Goal: Task Accomplishment & Management: Manage account settings

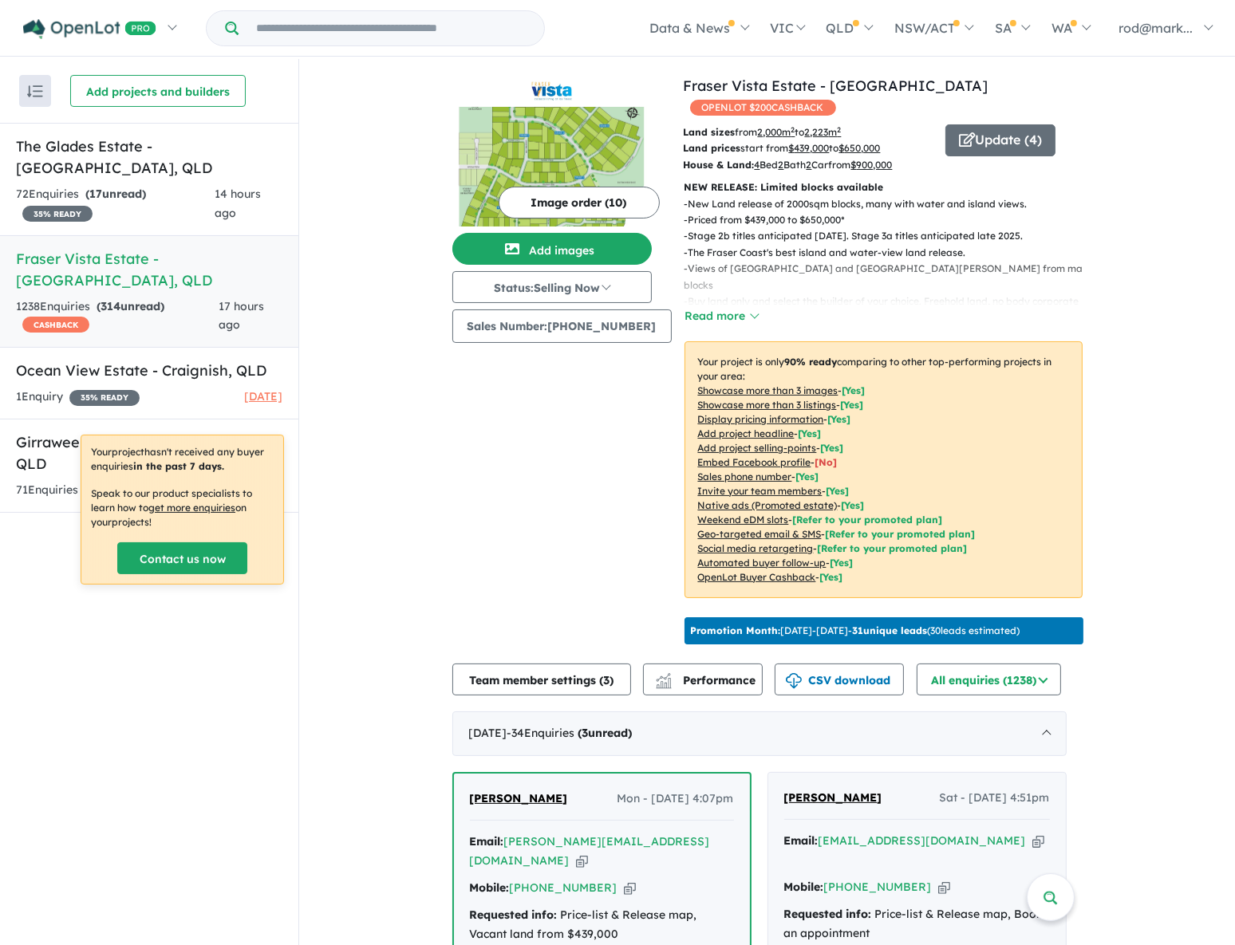
scroll to position [435, 0]
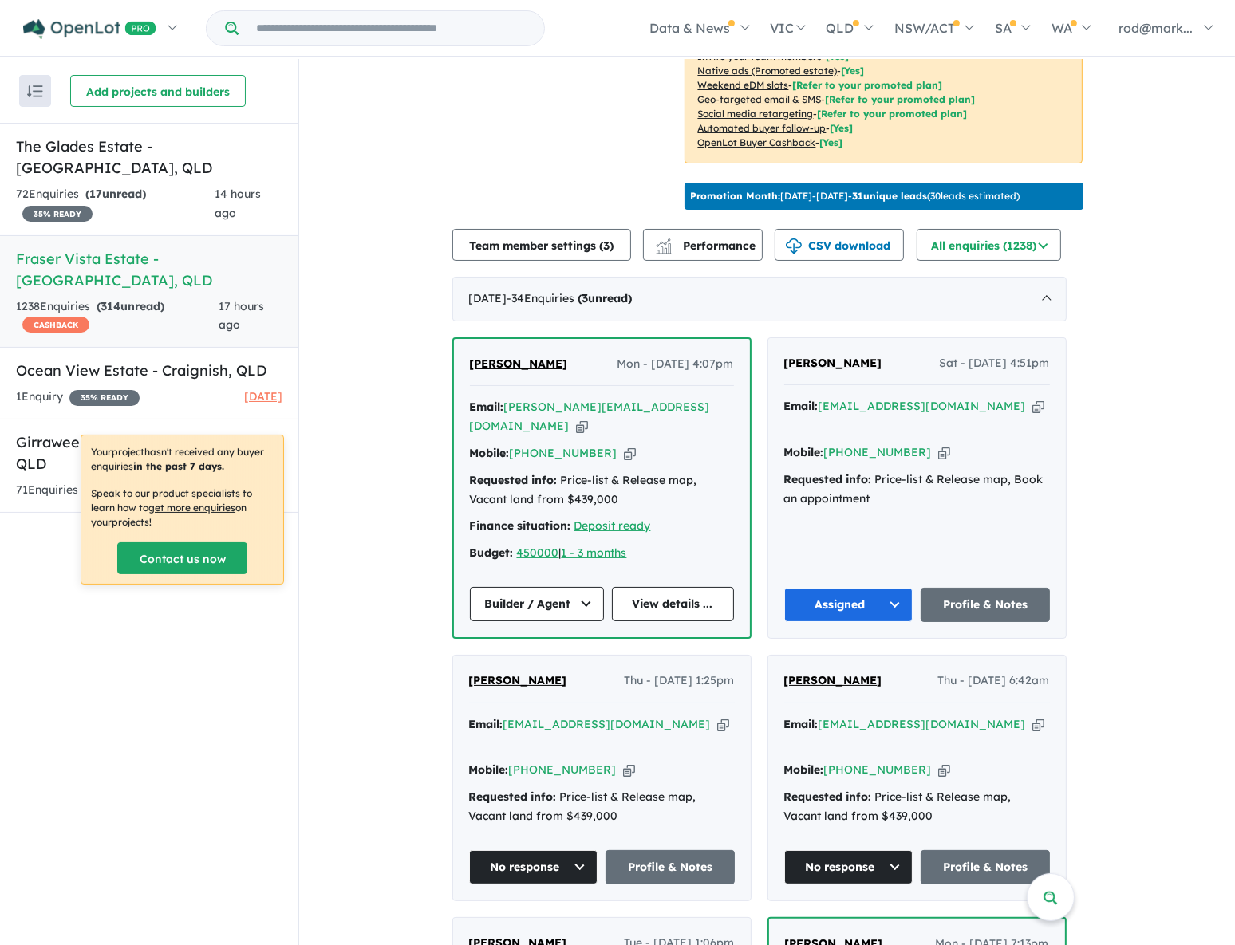
drag, startPoint x: 651, startPoint y: 398, endPoint x: 468, endPoint y: 99, distance: 350.6
click at [588, 418] on icon "button" at bounding box center [582, 426] width 12 height 17
click at [88, 185] on div "72 Enquir ies ( 17 unread) 35 % READY" at bounding box center [115, 204] width 199 height 38
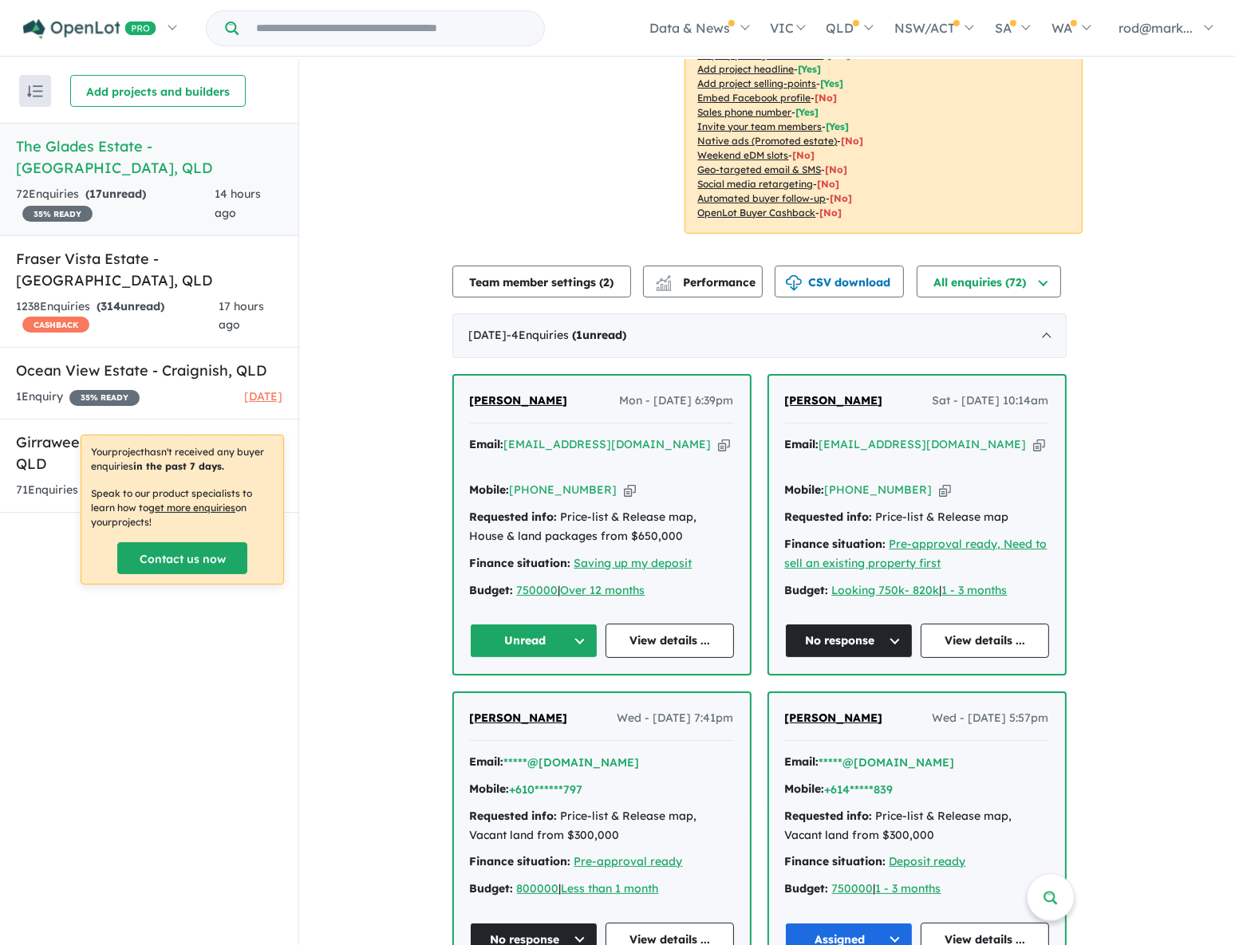
scroll to position [362, 0]
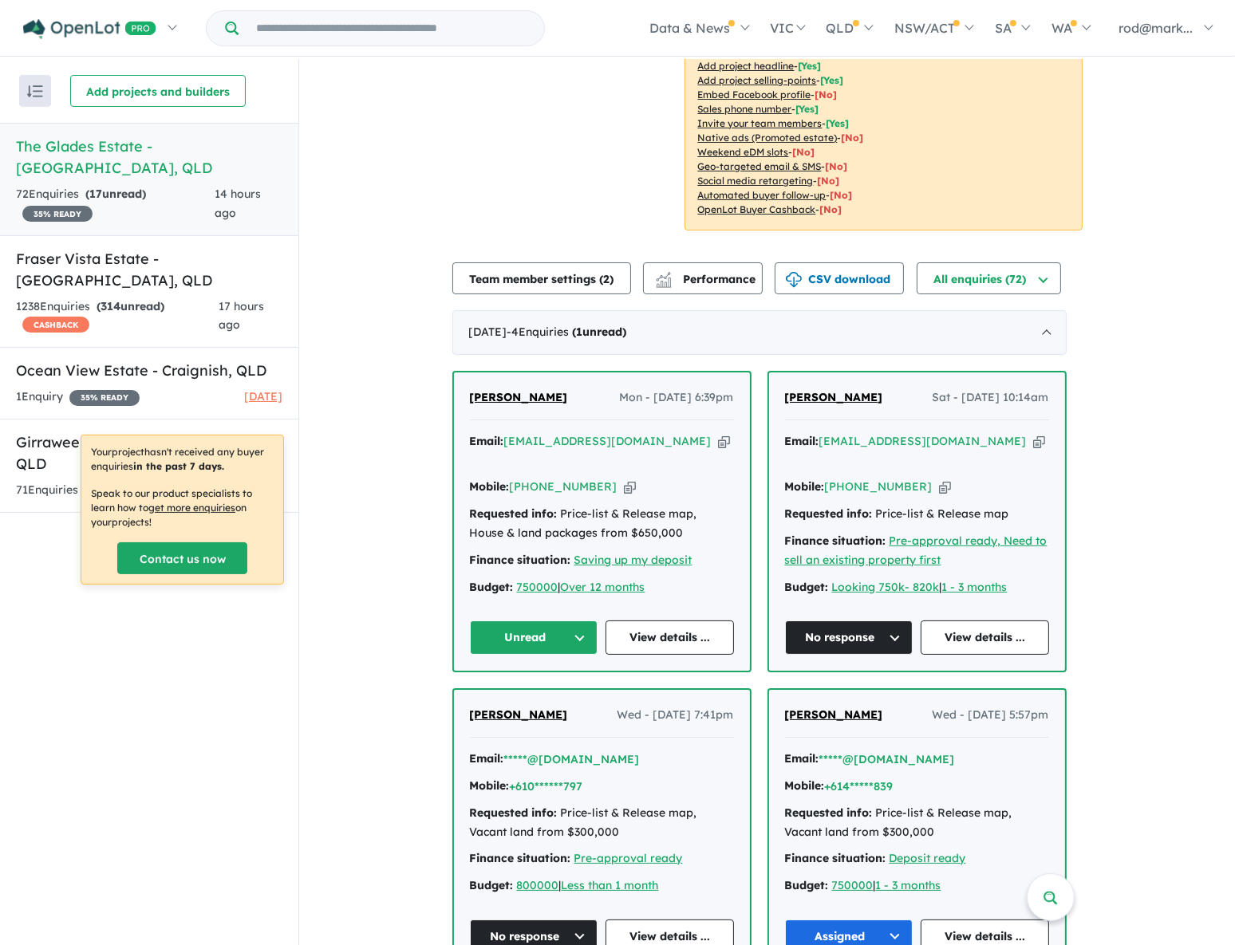
drag, startPoint x: 665, startPoint y: 440, endPoint x: 729, endPoint y: 230, distance: 219.3
click at [718, 439] on icon "button" at bounding box center [724, 441] width 12 height 17
click at [660, 621] on link "View details ..." at bounding box center [670, 638] width 128 height 34
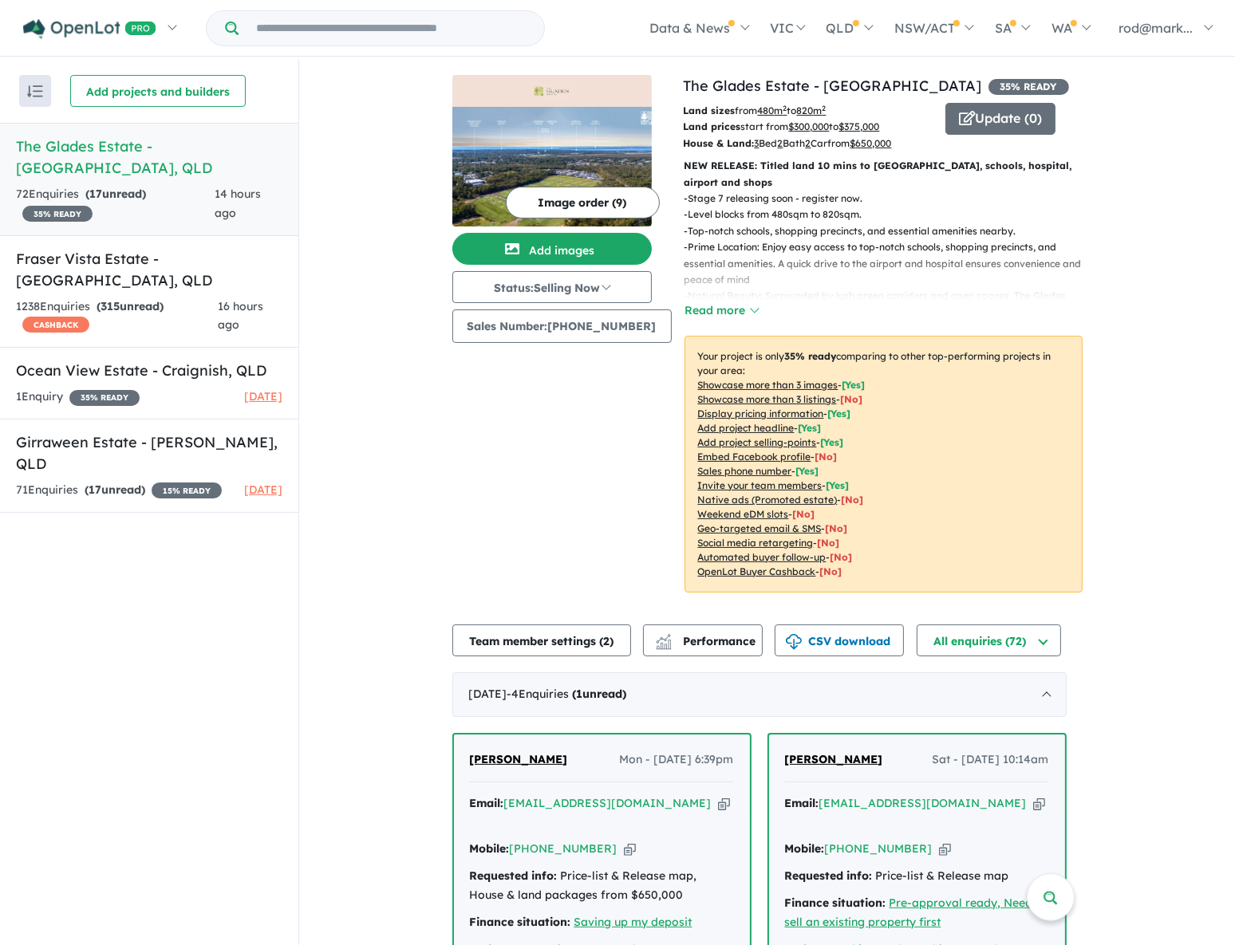
scroll to position [362, 0]
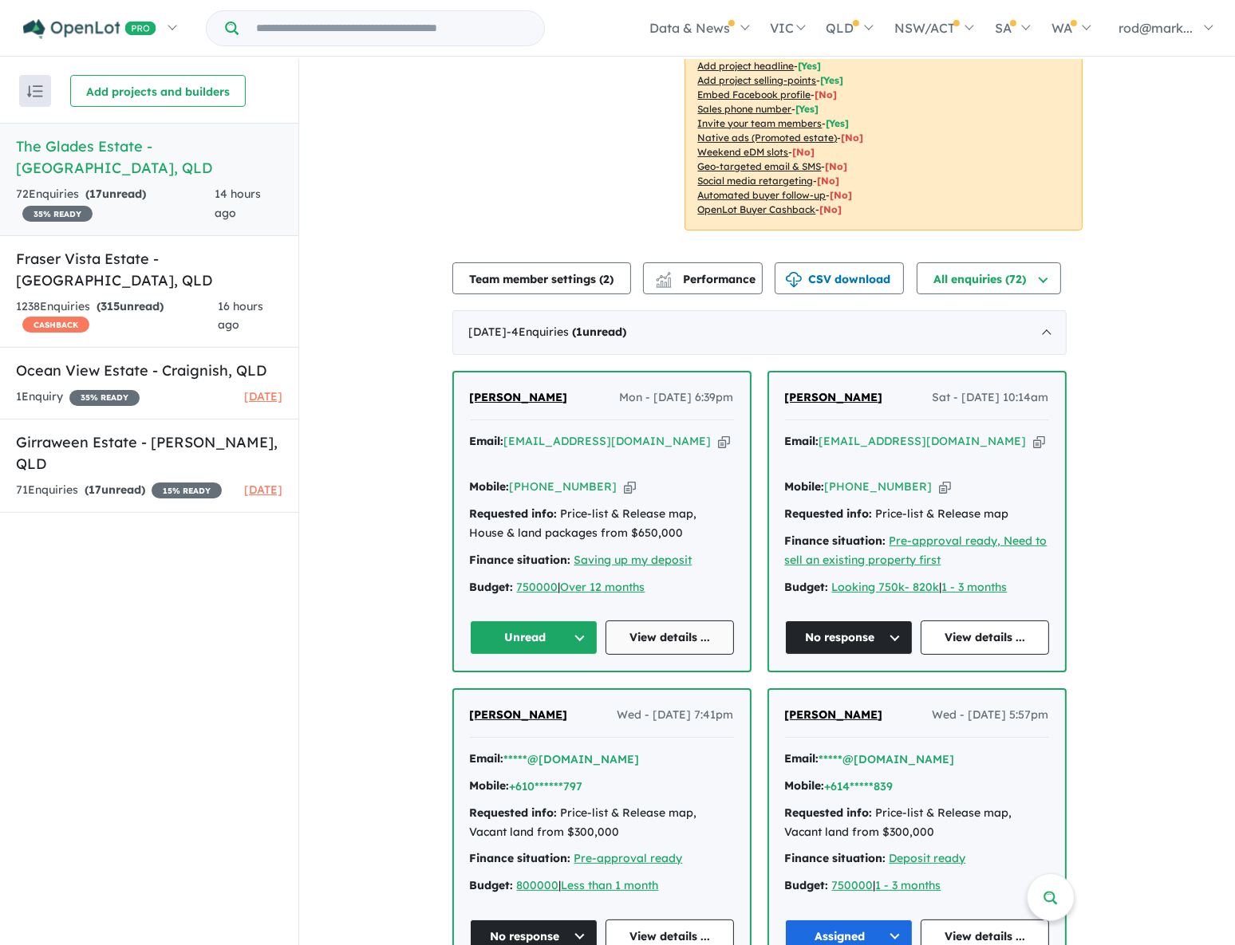
click at [672, 622] on link "View details ..." at bounding box center [670, 638] width 128 height 34
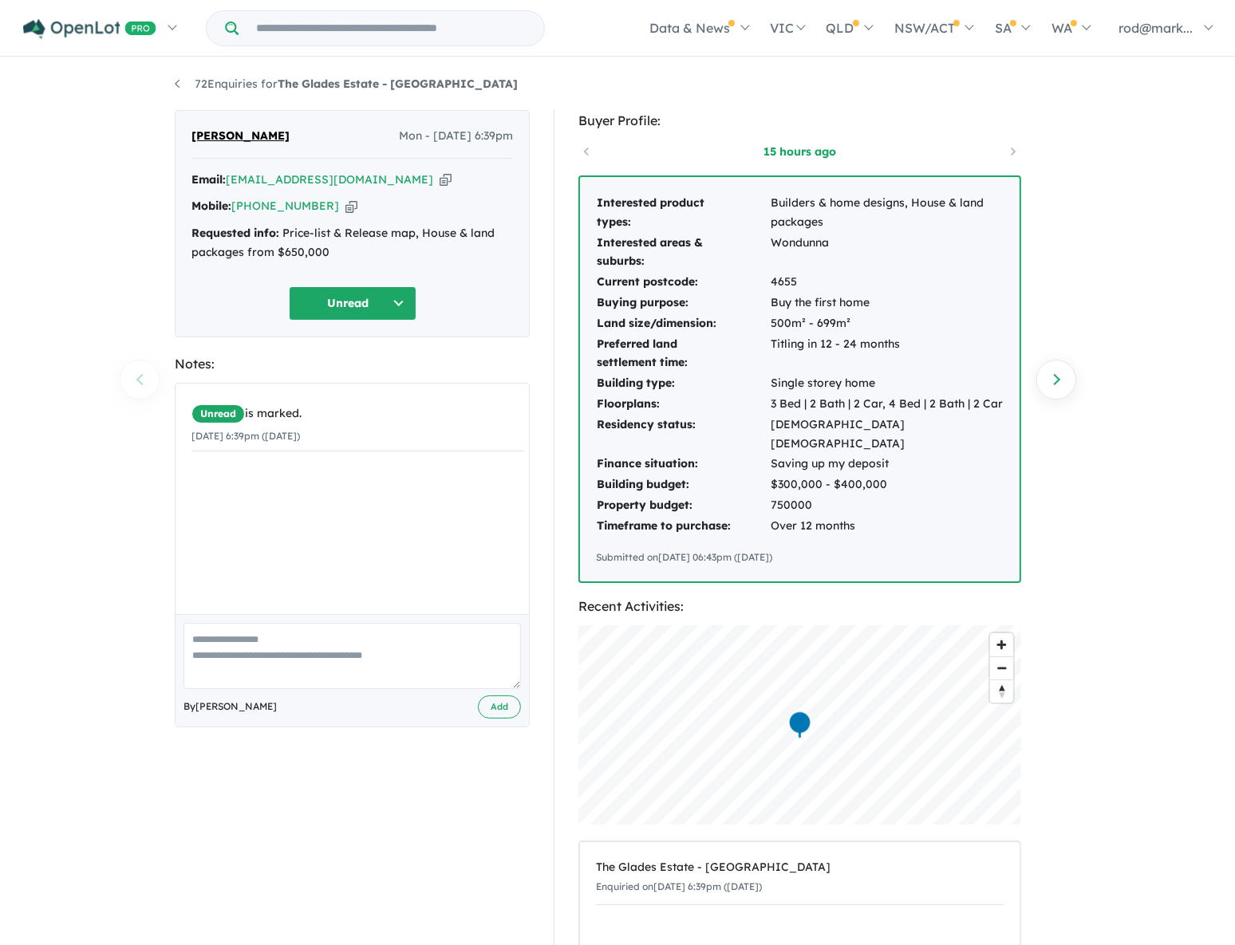
click at [440, 183] on icon "button" at bounding box center [446, 180] width 12 height 17
